Goal: Information Seeking & Learning: Learn about a topic

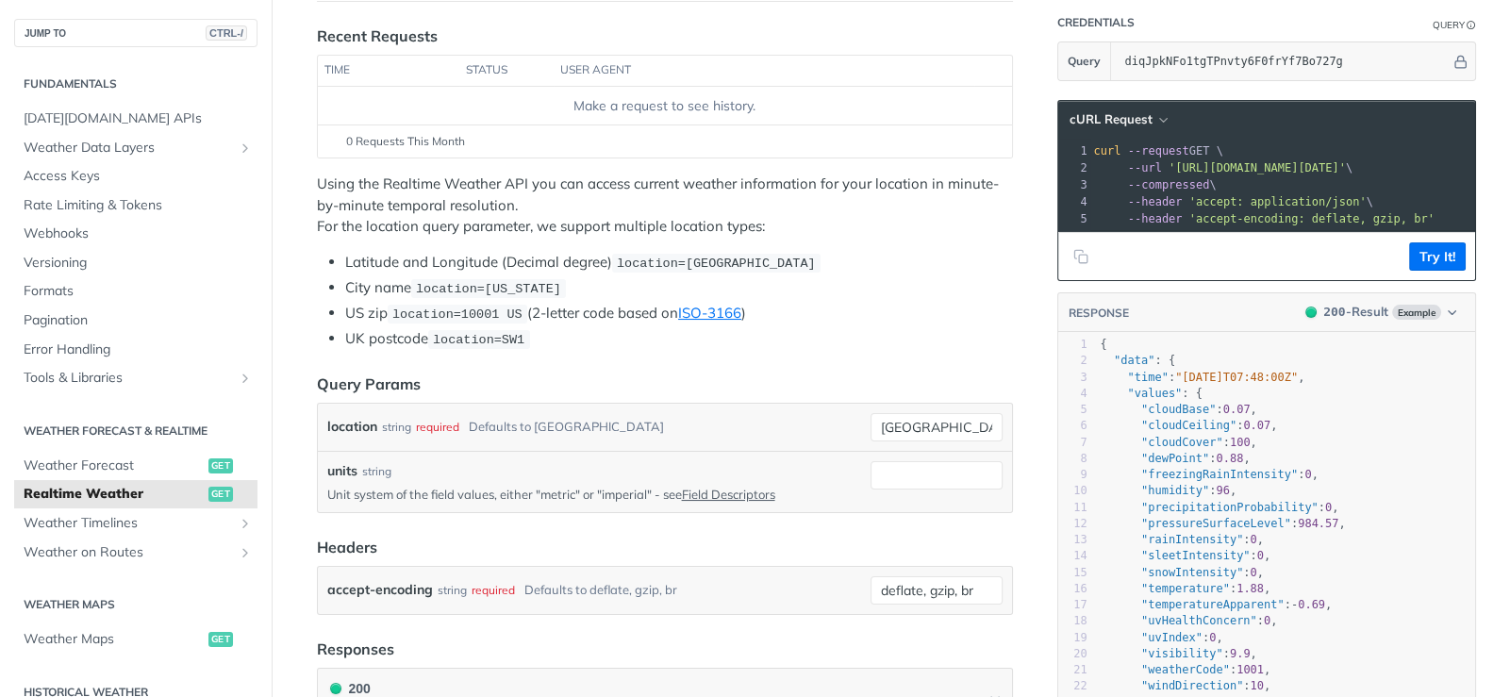
scroll to position [93, 0]
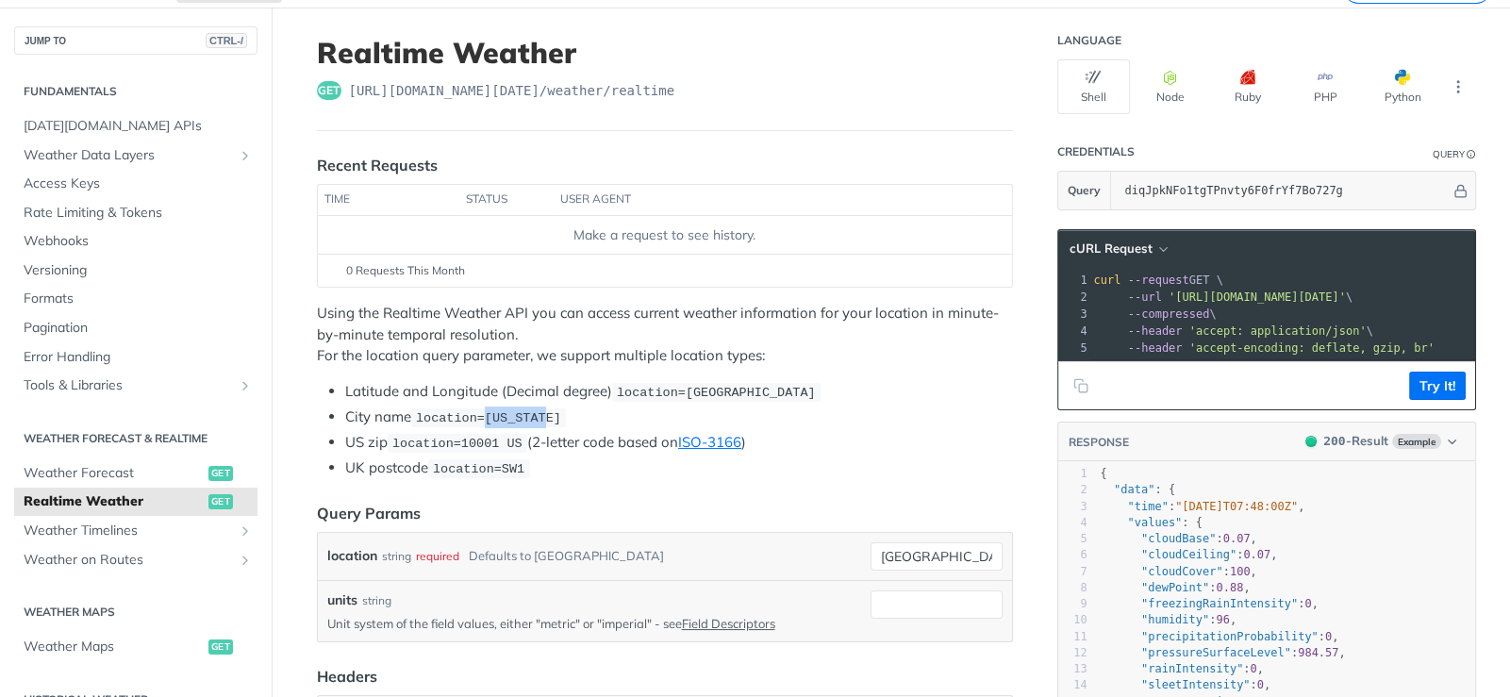
drag, startPoint x: 531, startPoint y: 412, endPoint x: 473, endPoint y: 419, distance: 58.9
click at [473, 419] on span "location=new york" at bounding box center [488, 418] width 145 height 14
click at [634, 414] on li "City name location=new york" at bounding box center [679, 418] width 668 height 22
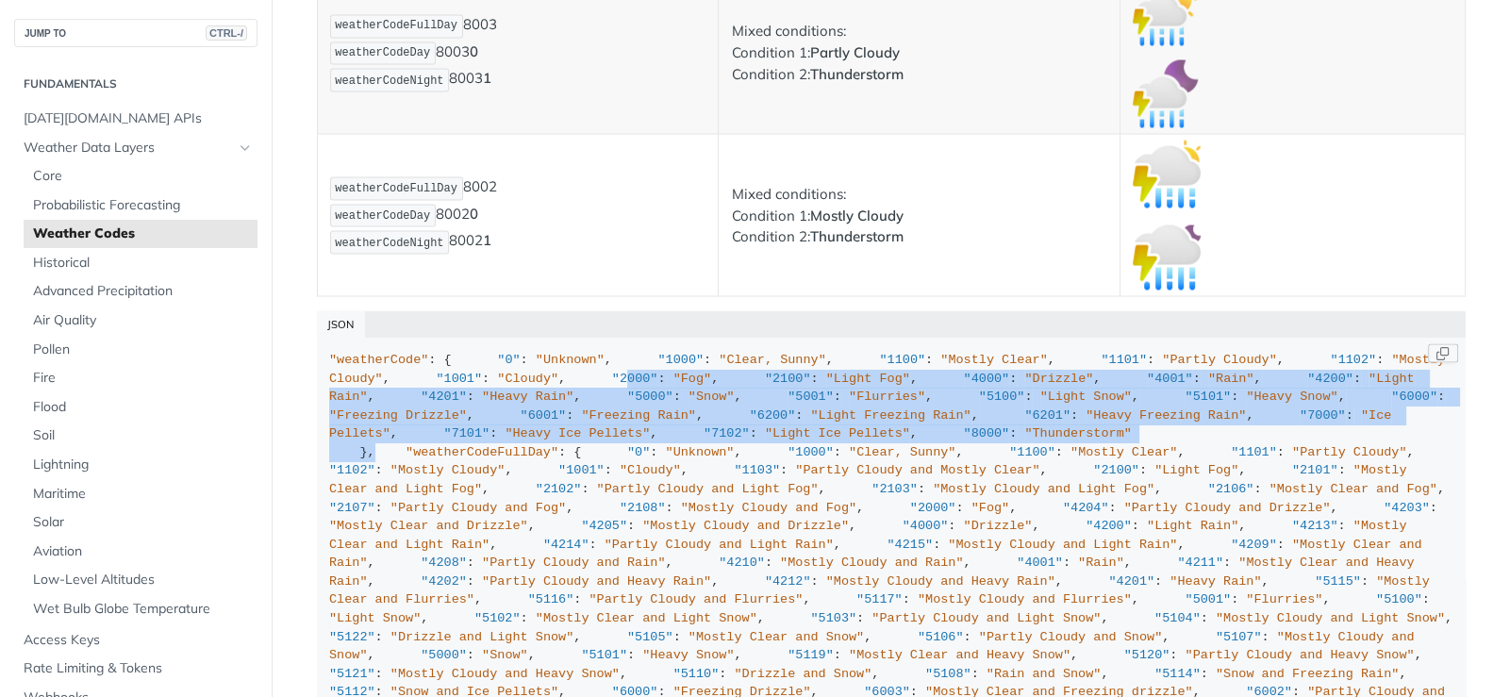
scroll to position [13490, 0]
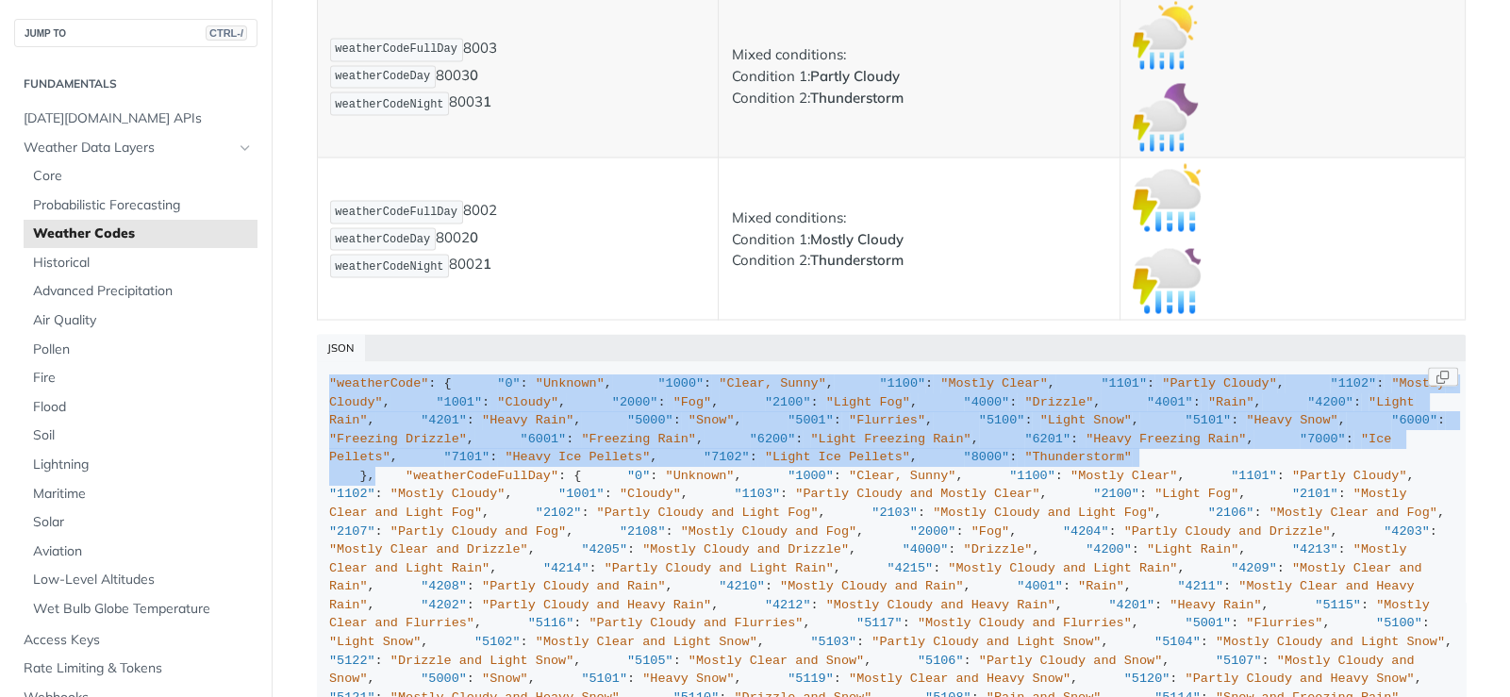
drag, startPoint x: 380, startPoint y: 592, endPoint x: 324, endPoint y: 327, distance: 270.2
copy div ""weatherCode" : { "0" : "Unknown" , "1000" : "Clear, Sunny" , "1100" : "Mostly …"
